Goal: Information Seeking & Learning: Check status

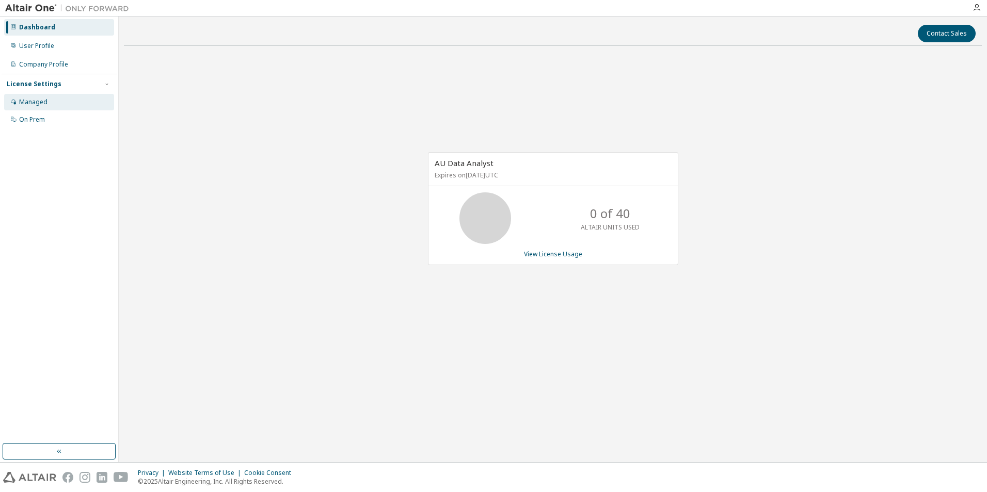
click at [36, 103] on div "Managed" at bounding box center [33, 102] width 28 height 8
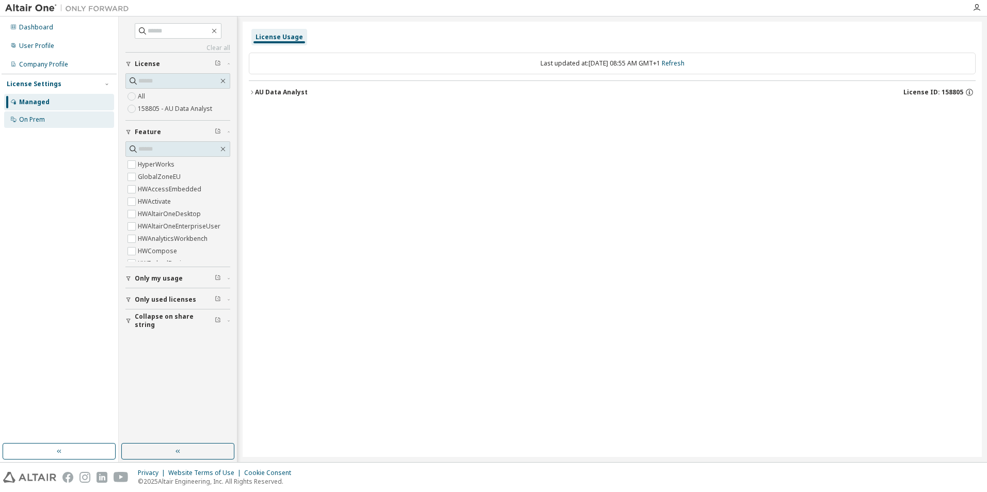
click at [34, 119] on div "On Prem" at bounding box center [32, 120] width 26 height 8
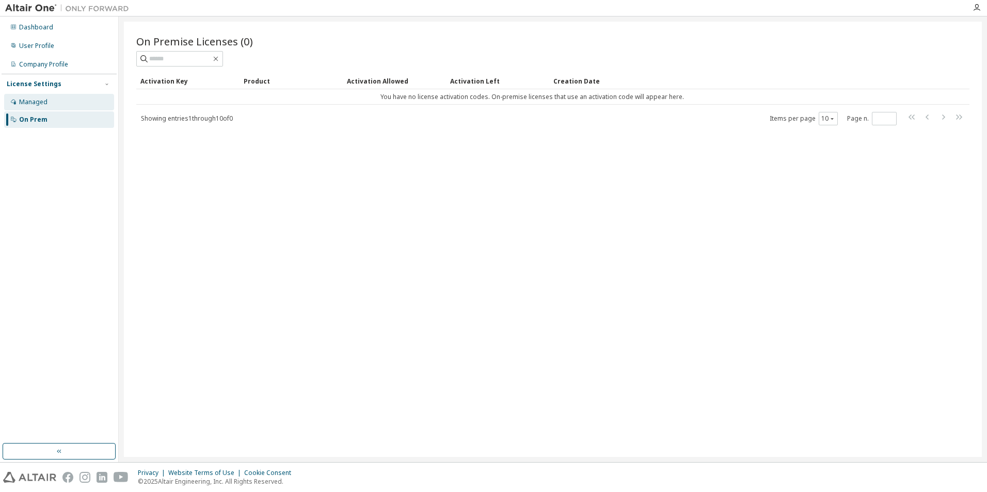
click at [33, 104] on div "Managed" at bounding box center [33, 102] width 28 height 8
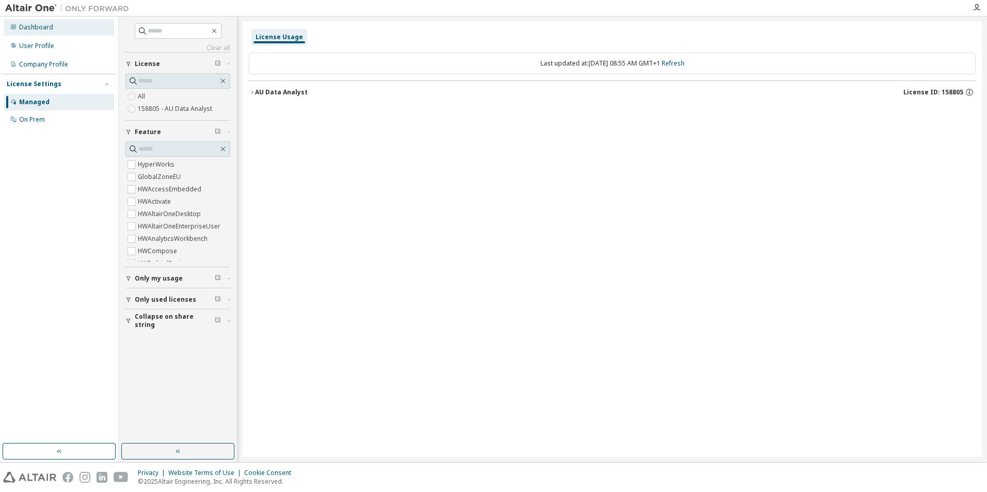
click at [39, 26] on div "Dashboard" at bounding box center [36, 27] width 34 height 8
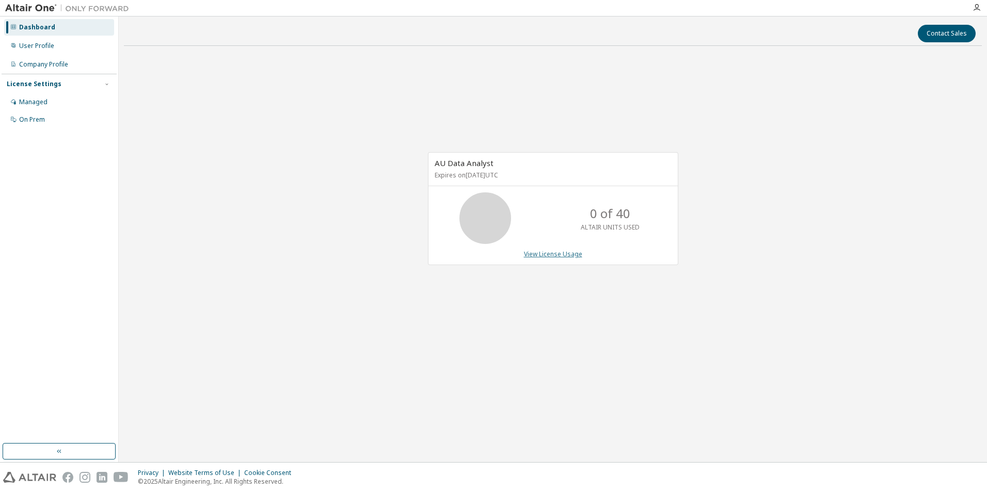
click at [559, 258] on link "View License Usage" at bounding box center [553, 254] width 58 height 9
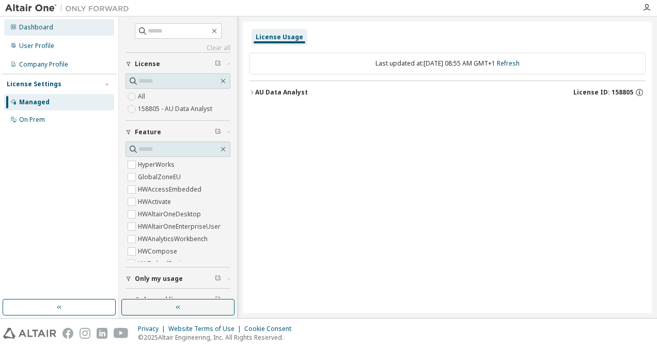
click at [37, 24] on div "Dashboard" at bounding box center [36, 27] width 34 height 8
